Goal: Check status: Check status

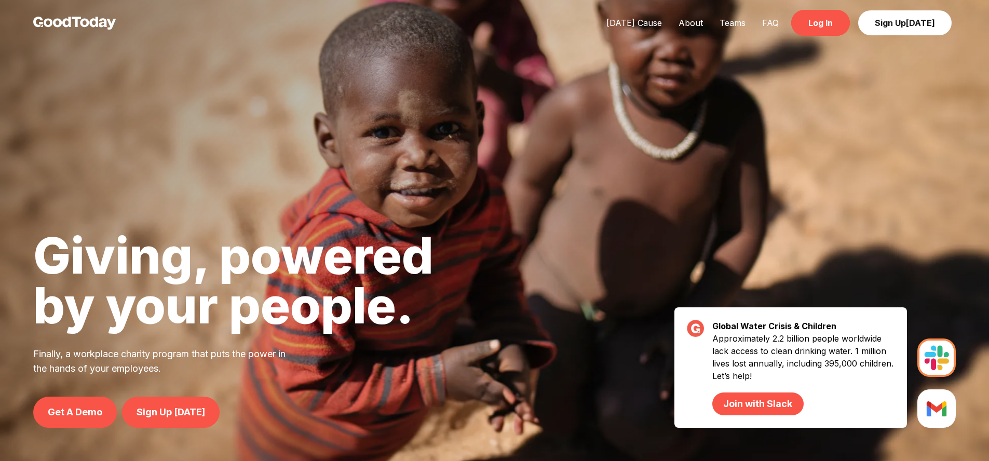
click at [811, 30] on link "Log In" at bounding box center [821, 23] width 59 height 26
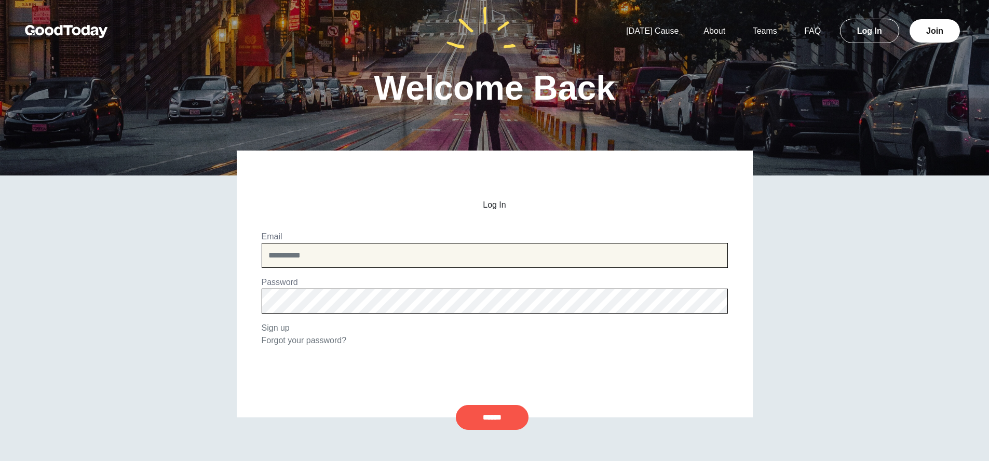
type input "**********"
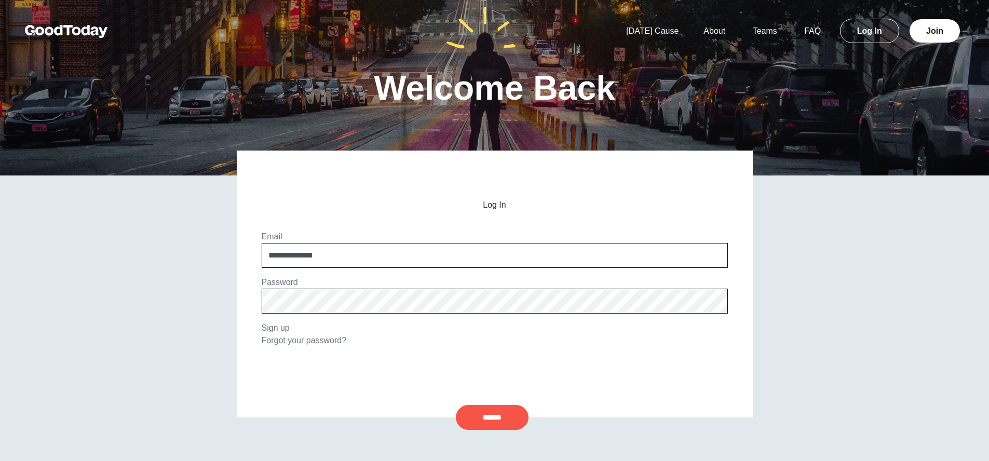
click at [492, 417] on input "******" at bounding box center [492, 417] width 73 height 25
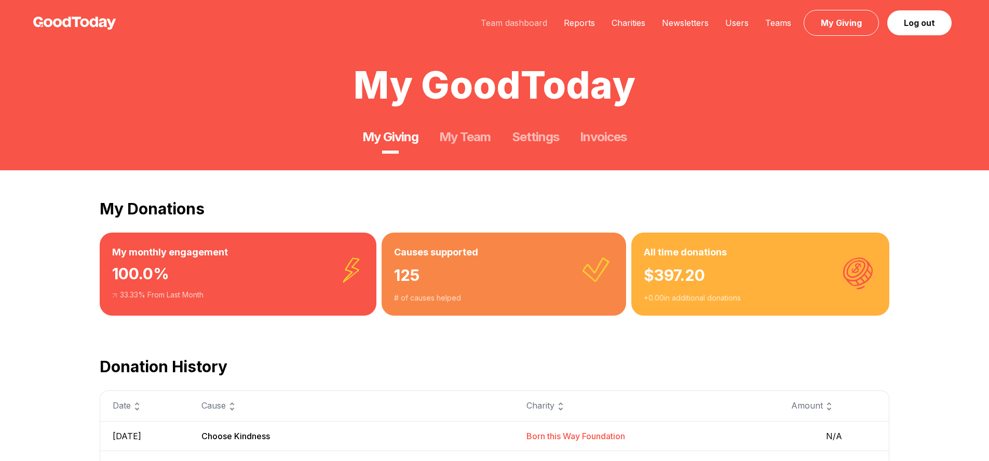
click at [520, 26] on link "Team dashboard" at bounding box center [514, 23] width 83 height 10
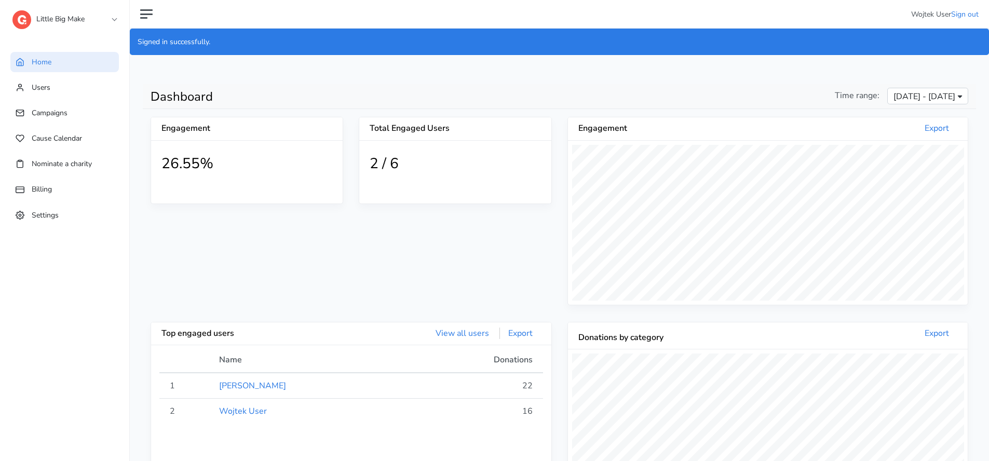
scroll to position [191, 400]
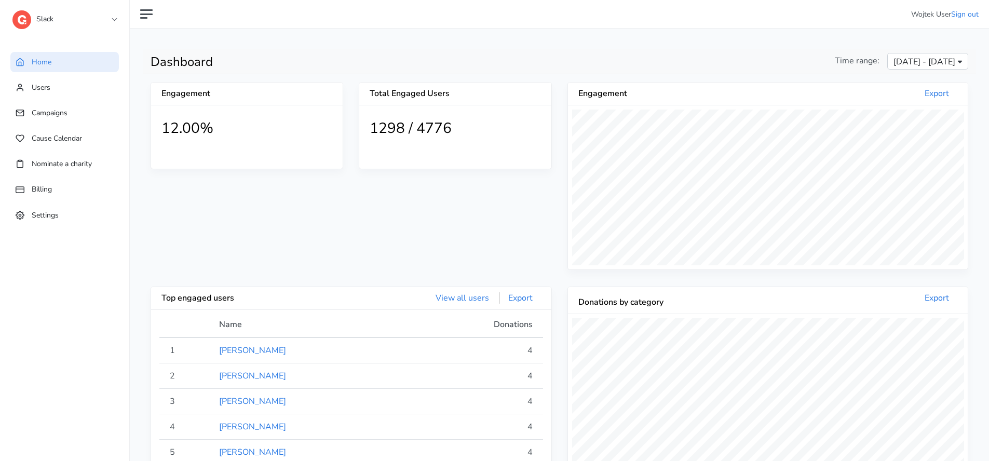
scroll to position [191, 400]
click at [431, 132] on h1 "1298 / 4776" at bounding box center [455, 129] width 171 height 18
copy h1 "4776"
click at [653, 59] on div "Time range: [DATE] - [DATE]" at bounding box center [768, 64] width 417 height 19
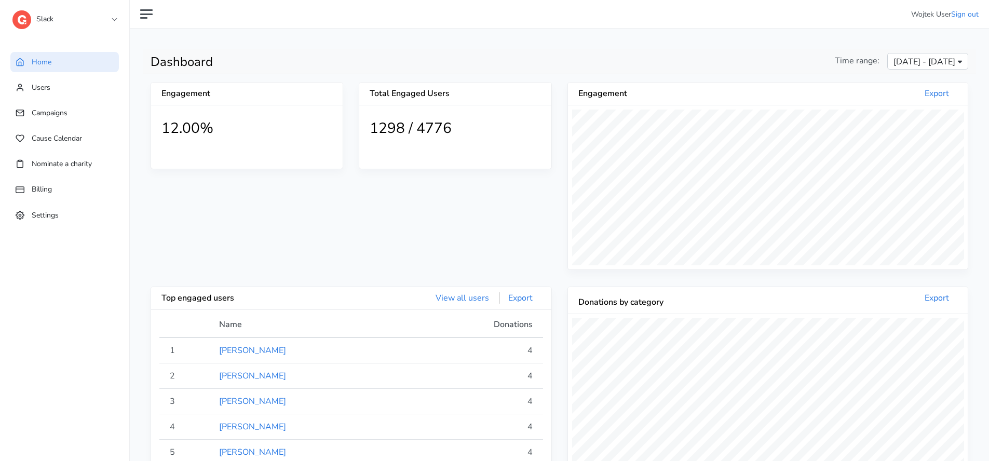
click at [429, 125] on h1 "1298 / 4776" at bounding box center [455, 129] width 171 height 18
copy h1 "4776"
